Goal: Task Accomplishment & Management: Use online tool/utility

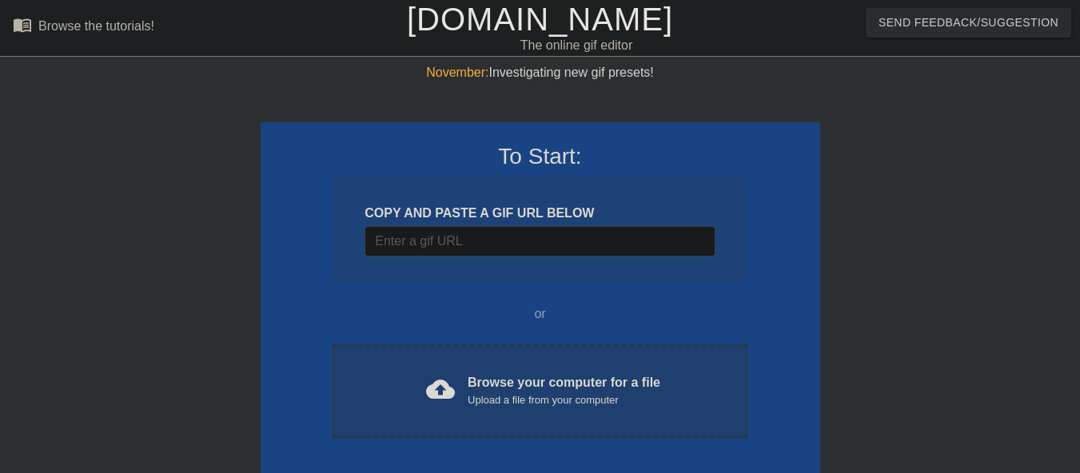
scroll to position [39, 0]
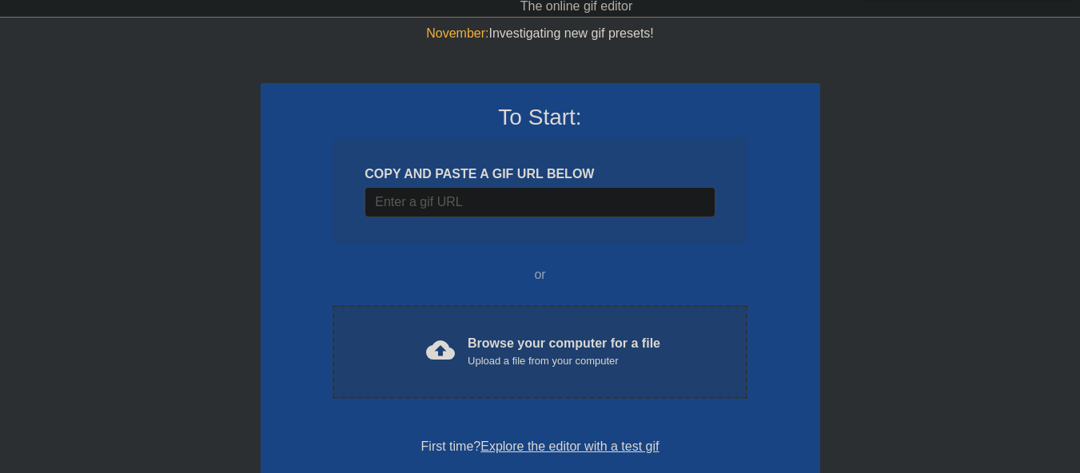
click at [467, 349] on div "cloud_upload Browse your computer for a file Upload a file from your computer" at bounding box center [539, 352] width 347 height 36
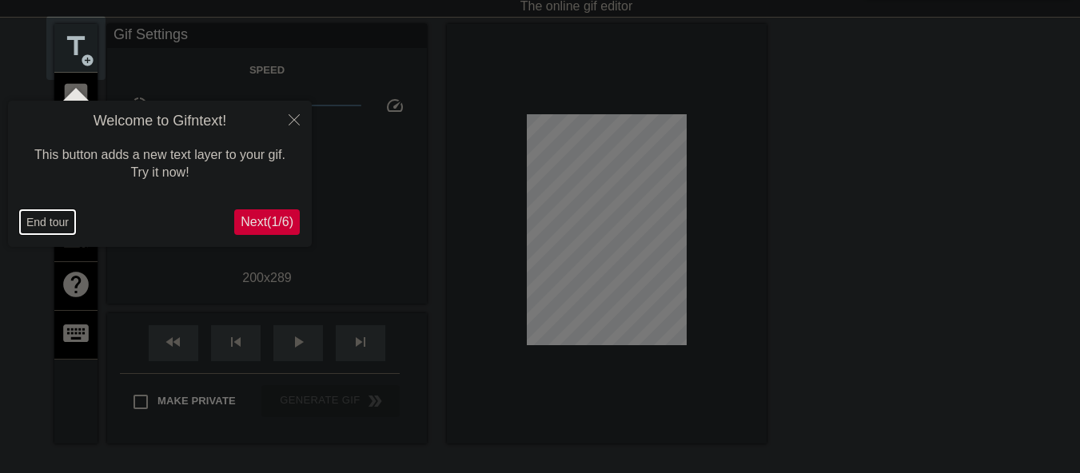
click at [47, 224] on button "End tour" at bounding box center [47, 222] width 55 height 24
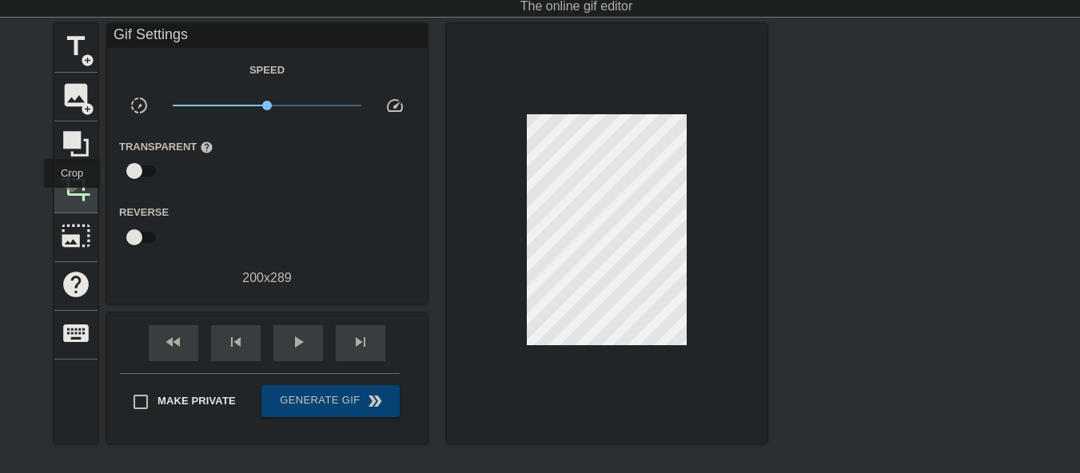
click at [72, 199] on span "crop" at bounding box center [76, 187] width 30 height 30
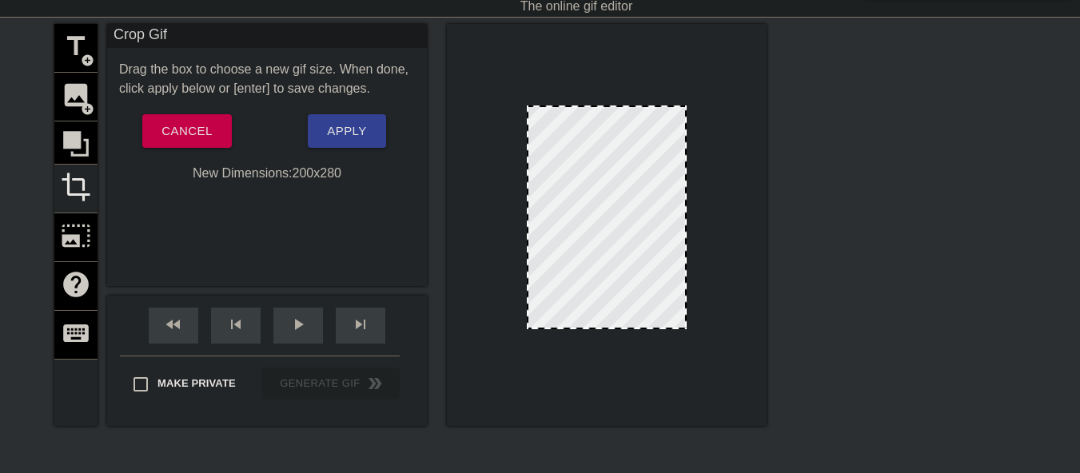
drag, startPoint x: 611, startPoint y: 333, endPoint x: 615, endPoint y: 326, distance: 8.2
click at [358, 124] on span "Apply" at bounding box center [346, 131] width 39 height 21
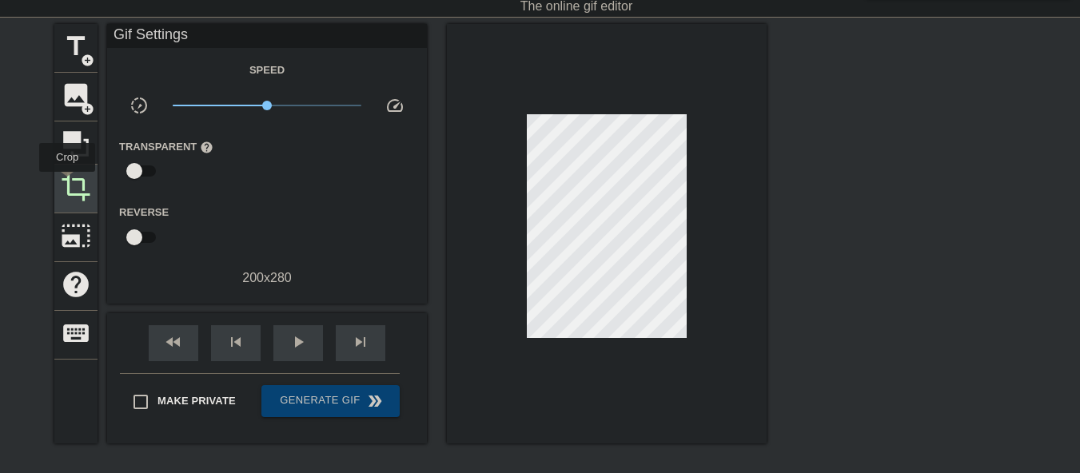
click at [67, 183] on span "crop" at bounding box center [76, 187] width 30 height 30
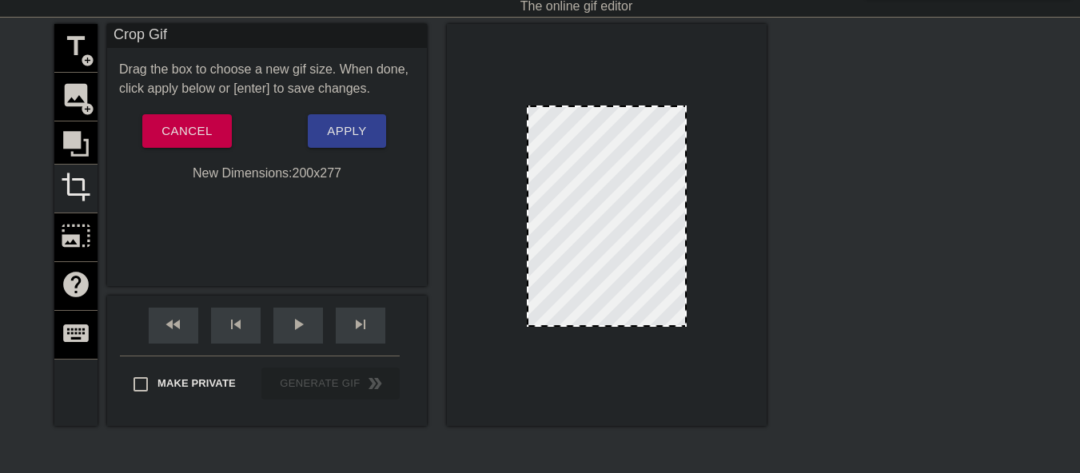
click at [622, 326] on div at bounding box center [606, 325] width 157 height 8
drag, startPoint x: 330, startPoint y: 105, endPoint x: 332, endPoint y: 134, distance: 29.6
click at [330, 105] on div "Drag the box to choose a new gif size. When done, click apply below or [enter] …" at bounding box center [267, 121] width 296 height 123
click at [332, 135] on span "Apply" at bounding box center [346, 131] width 39 height 21
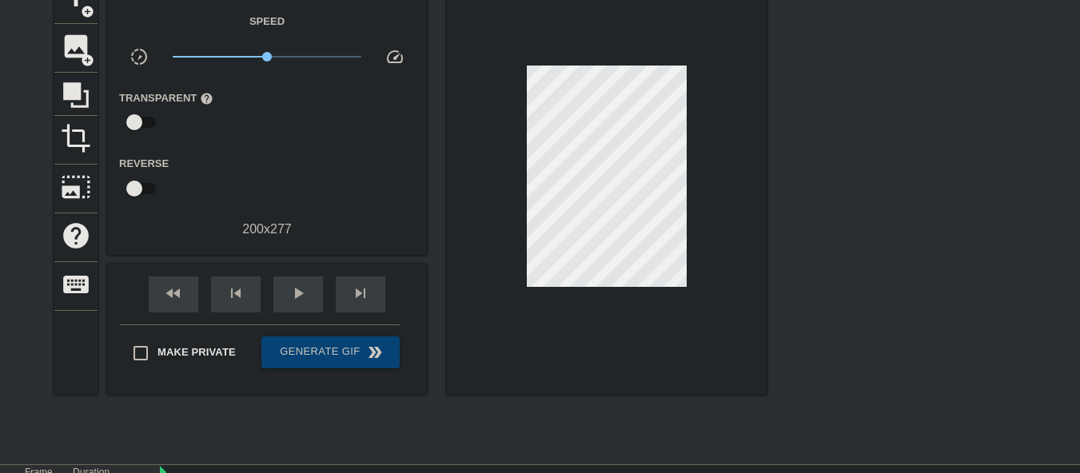
scroll to position [37, 0]
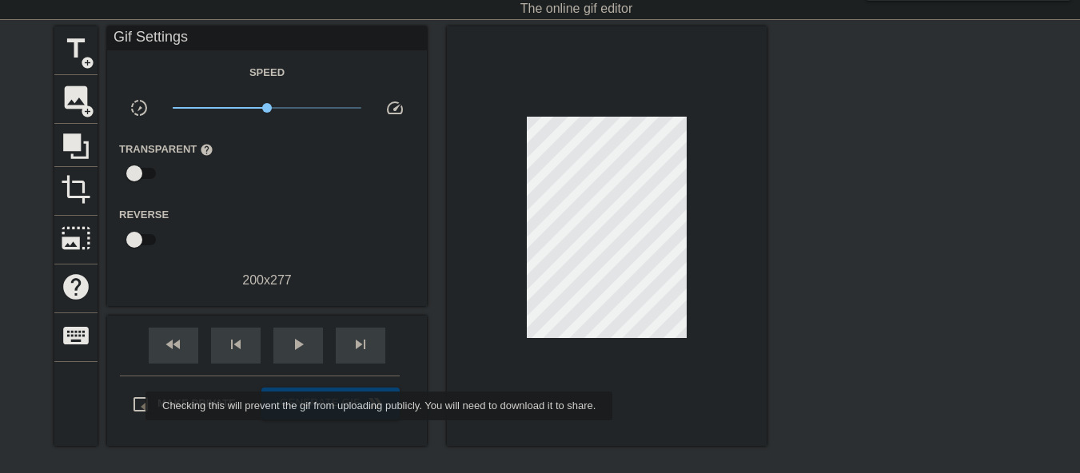
click at [137, 405] on input "Make Private" at bounding box center [141, 405] width 34 height 34
checkbox input "true"
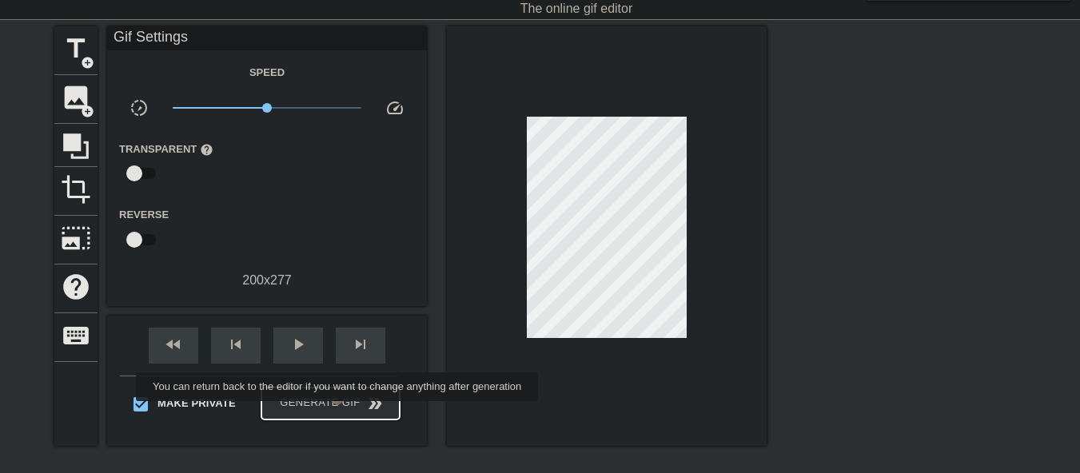
click at [339, 412] on button "Generate Gif double_arrow" at bounding box center [330, 404] width 138 height 32
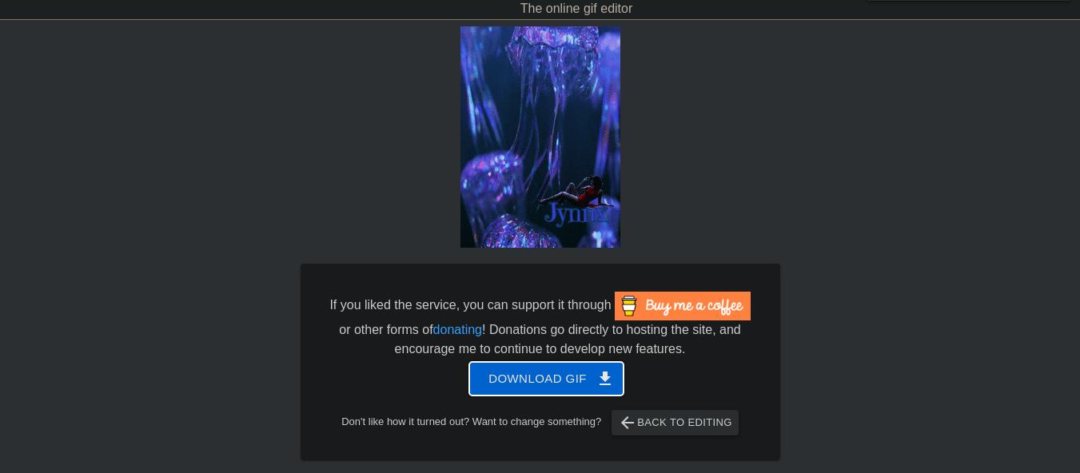
click at [567, 380] on span "Download gif get_app" at bounding box center [546, 378] width 116 height 21
